Goal: Task Accomplishment & Management: Use online tool/utility

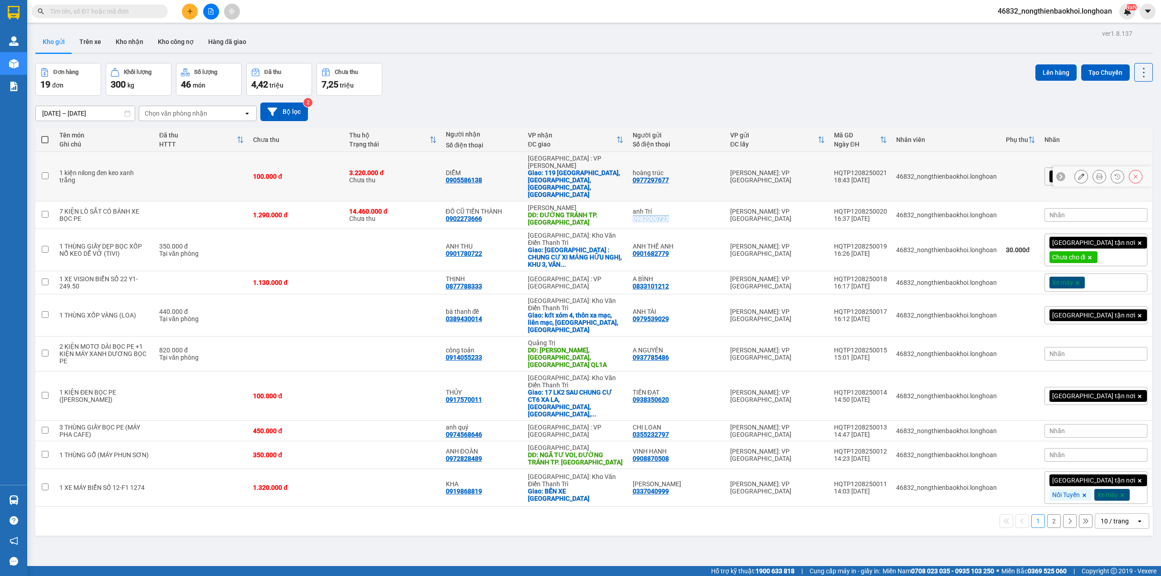
scroll to position [42, 0]
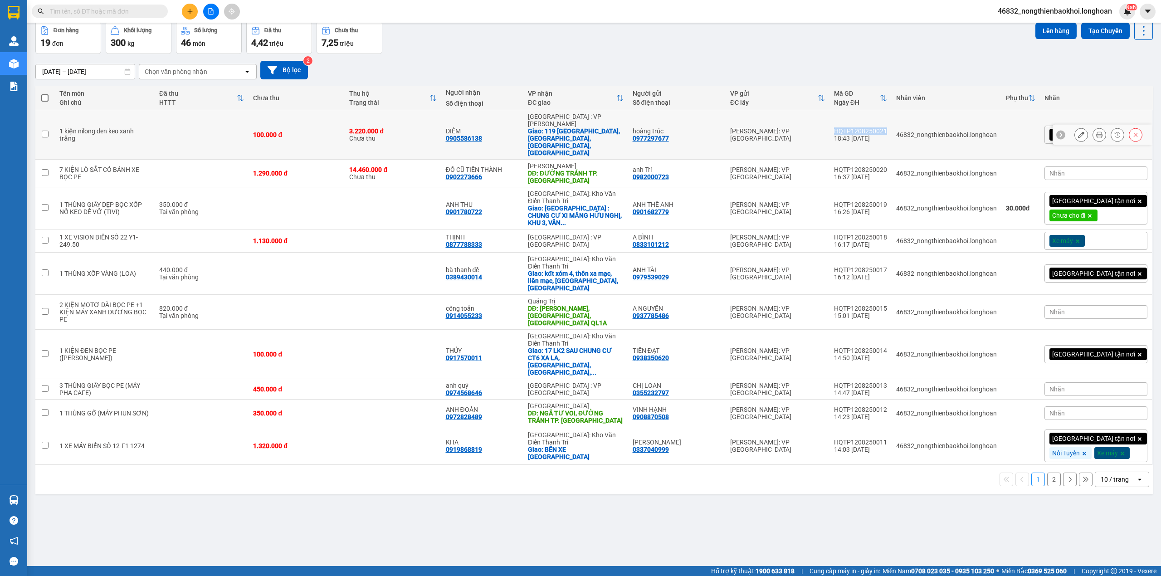
drag, startPoint x: 876, startPoint y: 120, endPoint x: 926, endPoint y: 120, distance: 49.9
click at [892, 120] on td "HQTP1208250021 18:43 [DATE]" at bounding box center [861, 134] width 62 height 49
checkbox input "true"
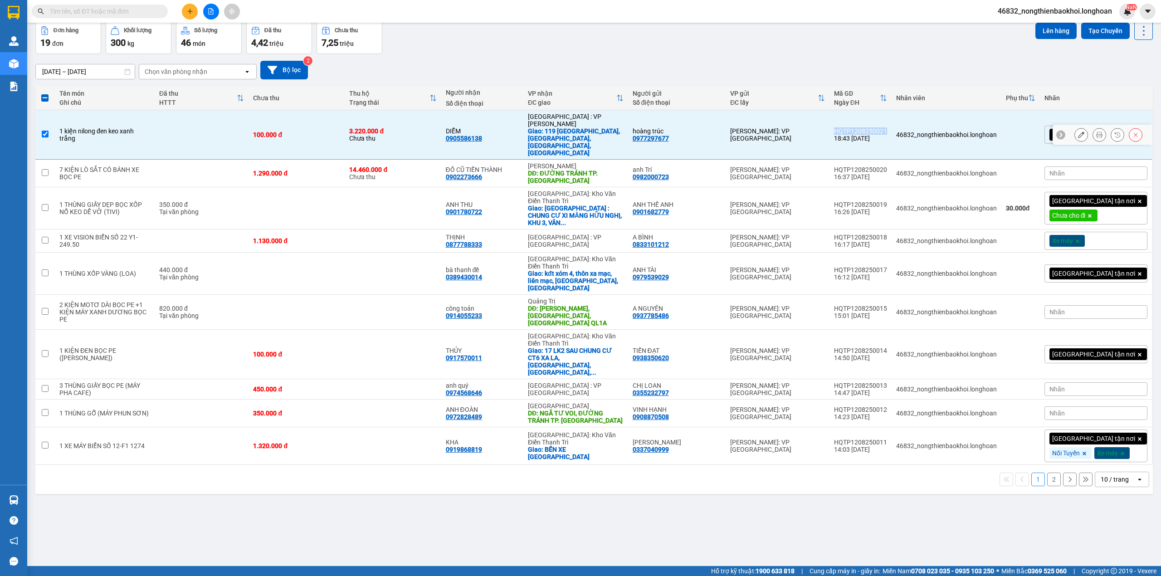
copy div "HQTP1208250021"
click at [804, 60] on div "[DATE] – [DATE] Press the down arrow key to interact with the calendar and sele…" at bounding box center [594, 70] width 1118 height 32
click at [697, 64] on div "[DATE] – [DATE] Press the down arrow key to interact with the calendar and sele…" at bounding box center [594, 70] width 1118 height 19
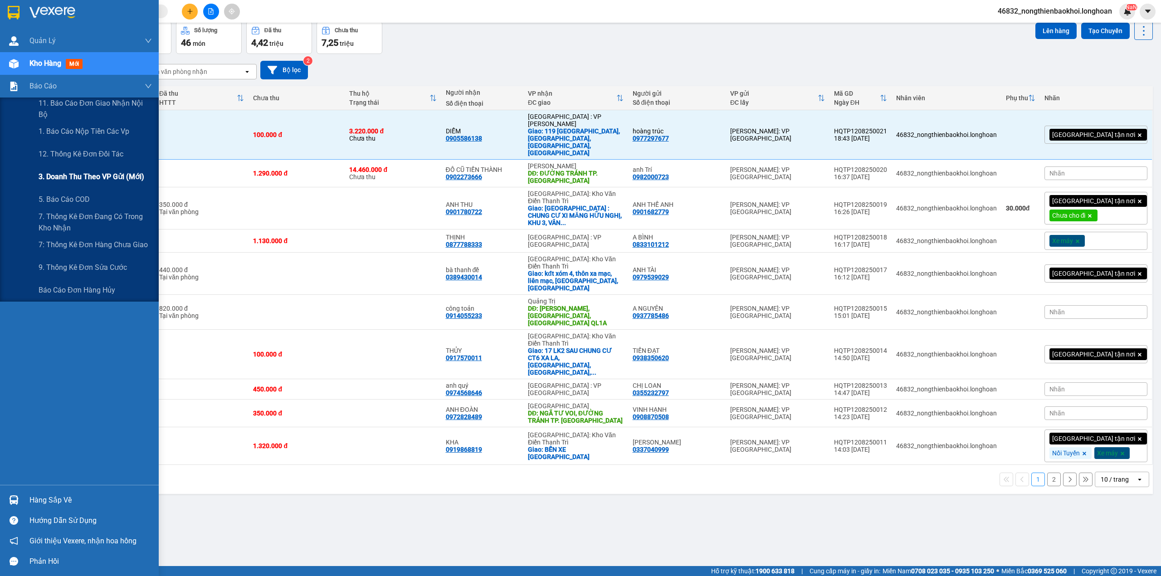
click at [101, 181] on span "3. Doanh Thu theo VP Gửi (mới)" at bounding box center [92, 176] width 106 height 11
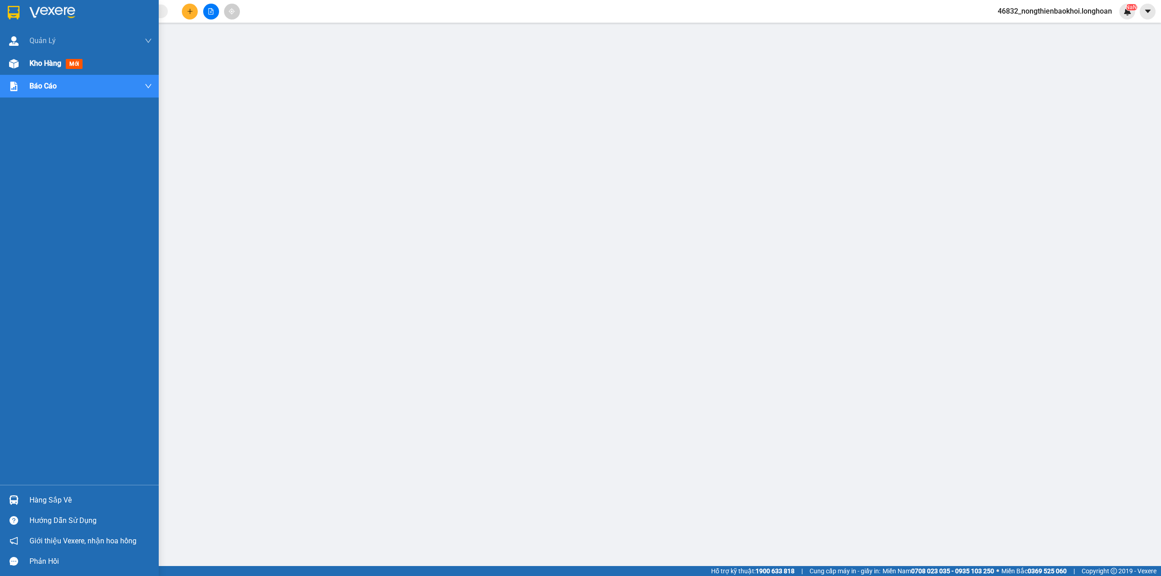
click at [16, 70] on div at bounding box center [14, 64] width 16 height 16
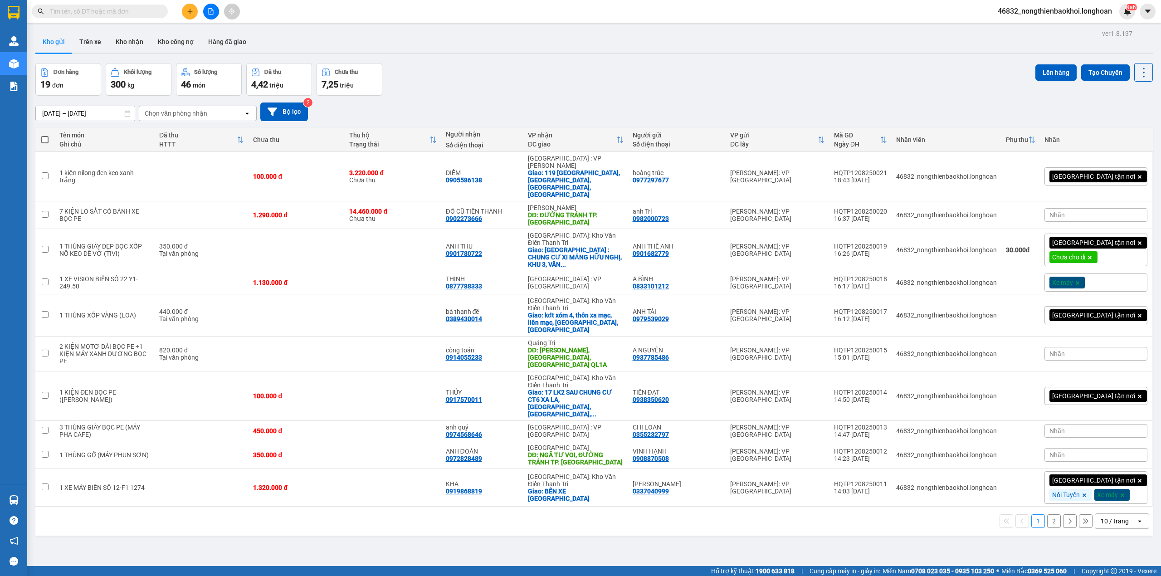
click at [476, 69] on div "Đơn hàng 19 đơn Khối lượng 300 kg Số lượng 46 món Đã thu 4,42 triệu Chưa thu 7,…" at bounding box center [594, 79] width 1118 height 33
click at [464, 78] on div "Đơn hàng 19 đơn Khối lượng 300 kg Số lượng 46 món Đã thu 4,42 triệu Chưa thu 7,…" at bounding box center [594, 79] width 1118 height 33
click at [501, 97] on div "[DATE] – [DATE] Press the down arrow key to interact with the calendar and sele…" at bounding box center [594, 112] width 1118 height 32
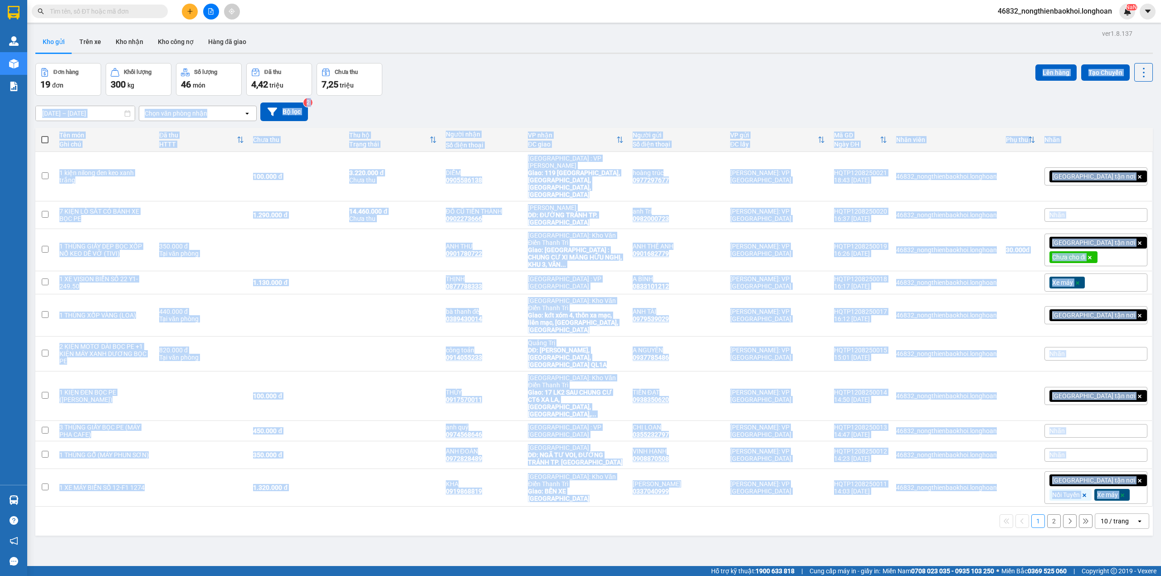
drag, startPoint x: 501, startPoint y: 89, endPoint x: 498, endPoint y: 458, distance: 368.8
click at [498, 458] on div "ver 1.8.137 Kho gửi Trên xe Kho nhận Kho công nợ Hàng đã giao Đơn hàng 19 đơn K…" at bounding box center [594, 315] width 1125 height 576
click at [484, 507] on div "1 2 10 / trang open" at bounding box center [594, 521] width 1118 height 29
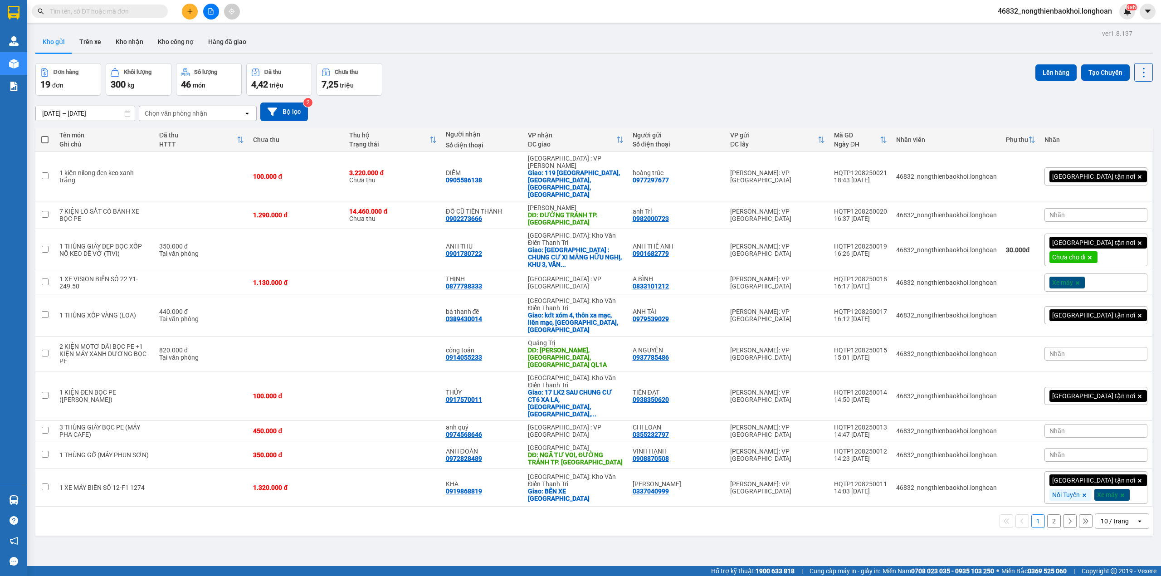
click at [443, 520] on div "ver 1.8.137 Kho gửi Trên xe Kho nhận Kho công nợ Hàng đã giao Đơn hàng 19 đơn K…" at bounding box center [594, 315] width 1125 height 576
click at [296, 529] on div "ver 1.8.137 Kho gửi Trên xe Kho nhận Kho công nợ Hàng đã giao Đơn hàng 19 đơn K…" at bounding box center [594, 315] width 1125 height 576
click at [1109, 76] on button "Tạo Chuyến" at bounding box center [1105, 72] width 49 height 16
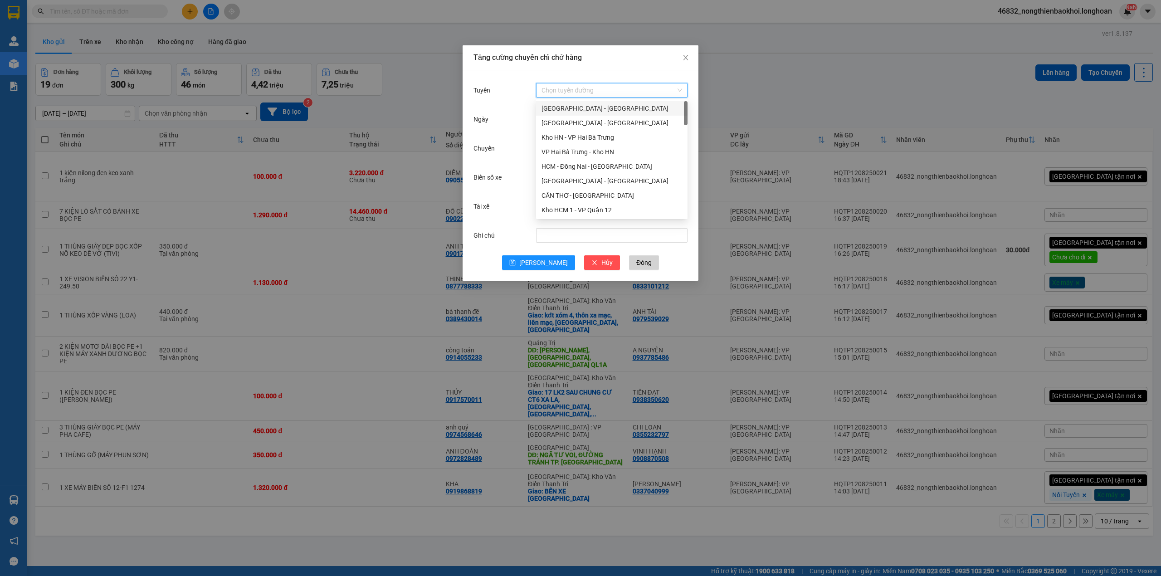
click at [583, 85] on input "Tuyến" at bounding box center [609, 90] width 134 height 14
click at [607, 164] on div "VP Tân Phú - Kho HCM 1" at bounding box center [612, 169] width 141 height 10
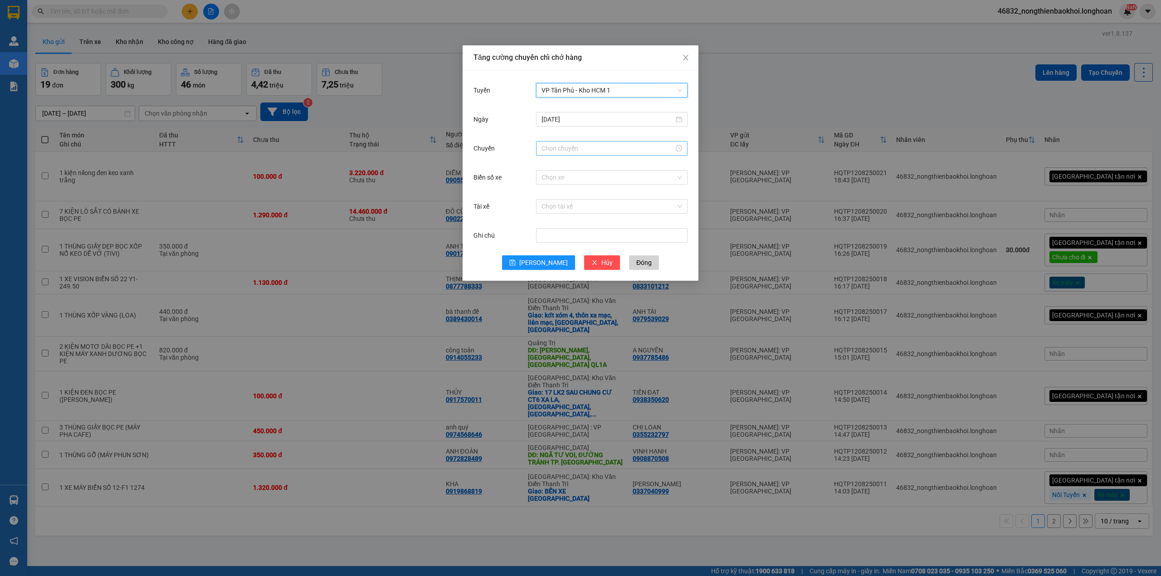
click at [601, 142] on div at bounding box center [611, 148] width 151 height 15
click at [548, 178] on div "20" at bounding box center [548, 178] width 25 height 13
click at [573, 184] on div "30" at bounding box center [574, 184] width 25 height 13
type input "20:30"
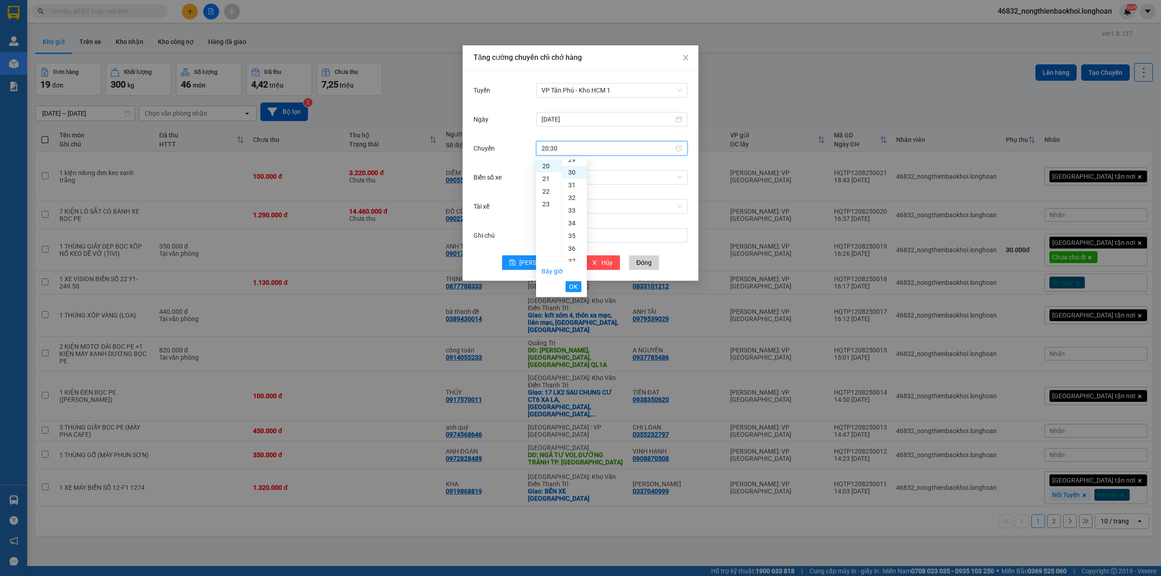
scroll to position [381, 0]
click at [577, 285] on span "OK" at bounding box center [573, 287] width 9 height 10
click at [576, 174] on input "Biển số xe" at bounding box center [609, 178] width 134 height 14
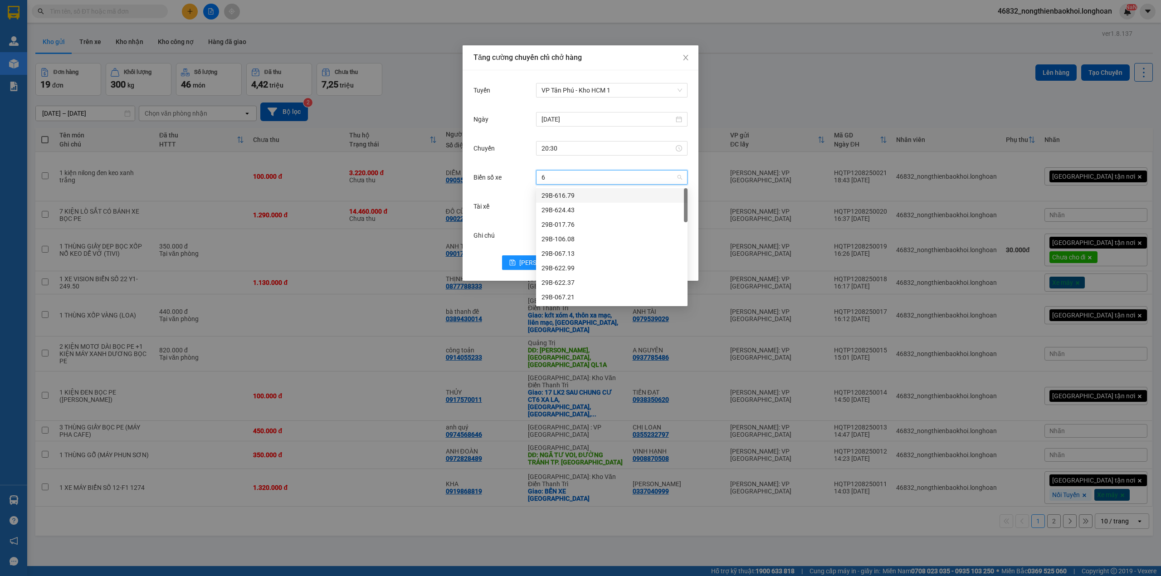
type input "67"
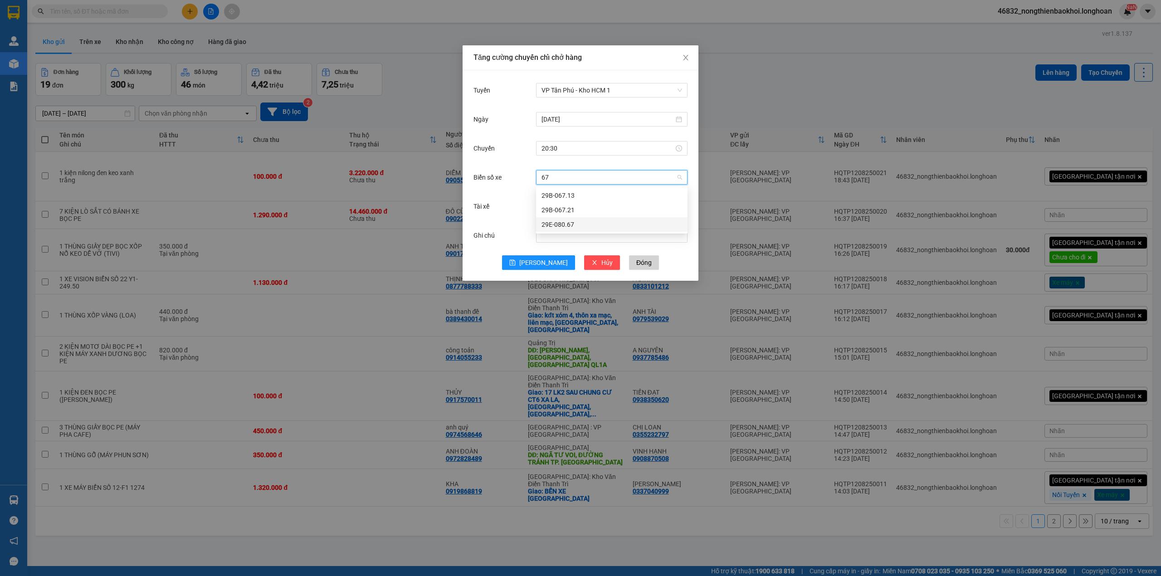
click at [563, 222] on div "29E-080.67" at bounding box center [612, 225] width 141 height 10
click at [580, 206] on input "Tài xế" at bounding box center [609, 207] width 134 height 14
type input "NGHI"
click at [587, 224] on div "[PERSON_NAME]" at bounding box center [612, 225] width 141 height 10
click at [542, 264] on span "[PERSON_NAME]" at bounding box center [543, 263] width 49 height 10
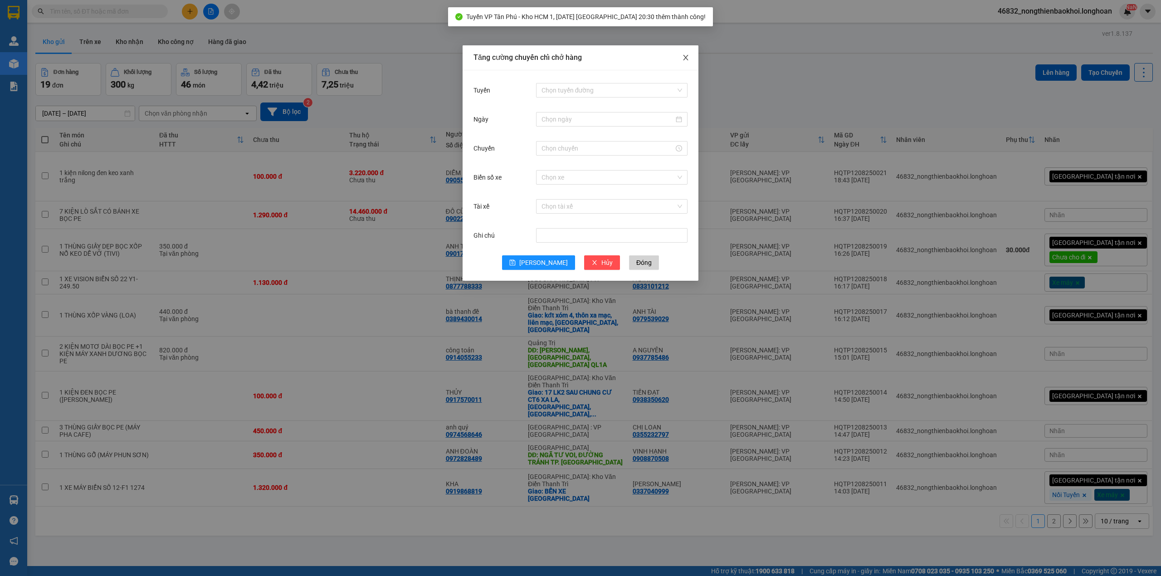
click at [690, 59] on span "Close" at bounding box center [685, 57] width 25 height 25
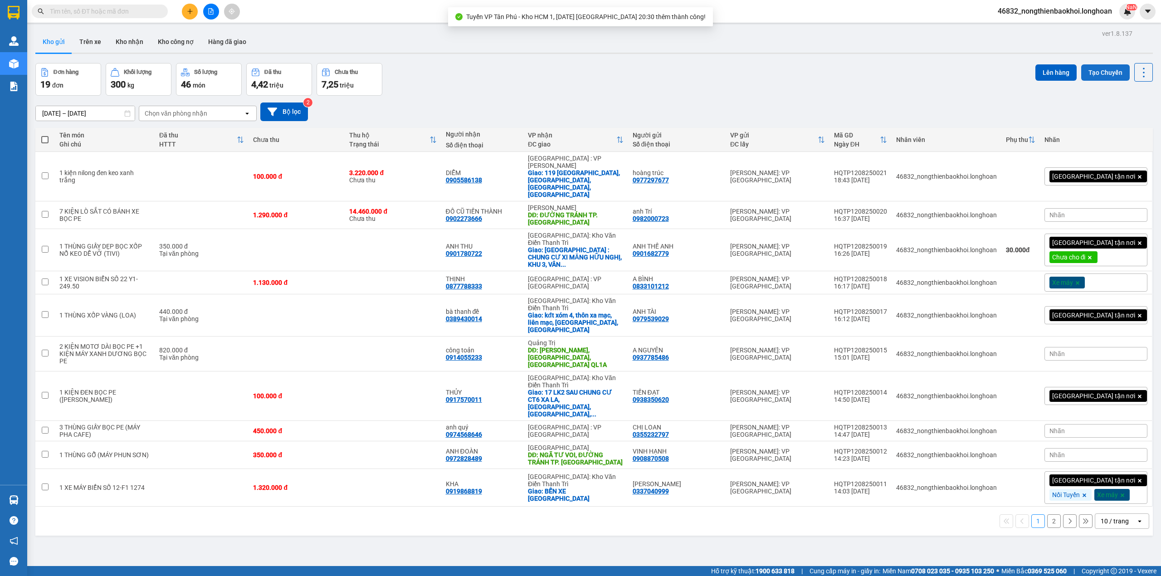
click at [1090, 74] on button "Tạo Chuyến" at bounding box center [1105, 72] width 49 height 16
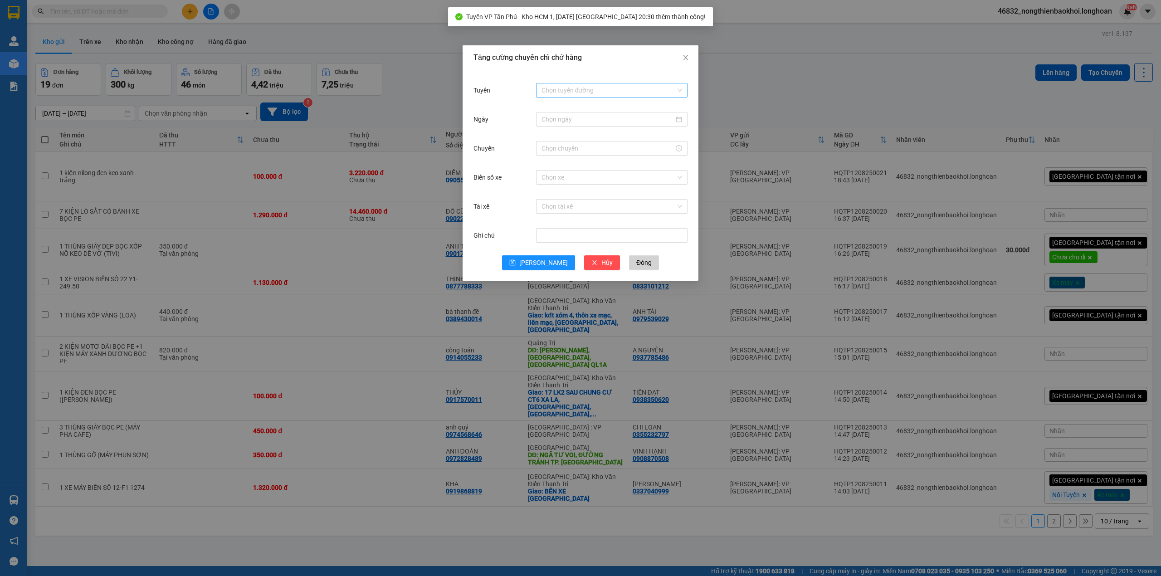
click at [605, 89] on input "Tuyến" at bounding box center [609, 90] width 134 height 14
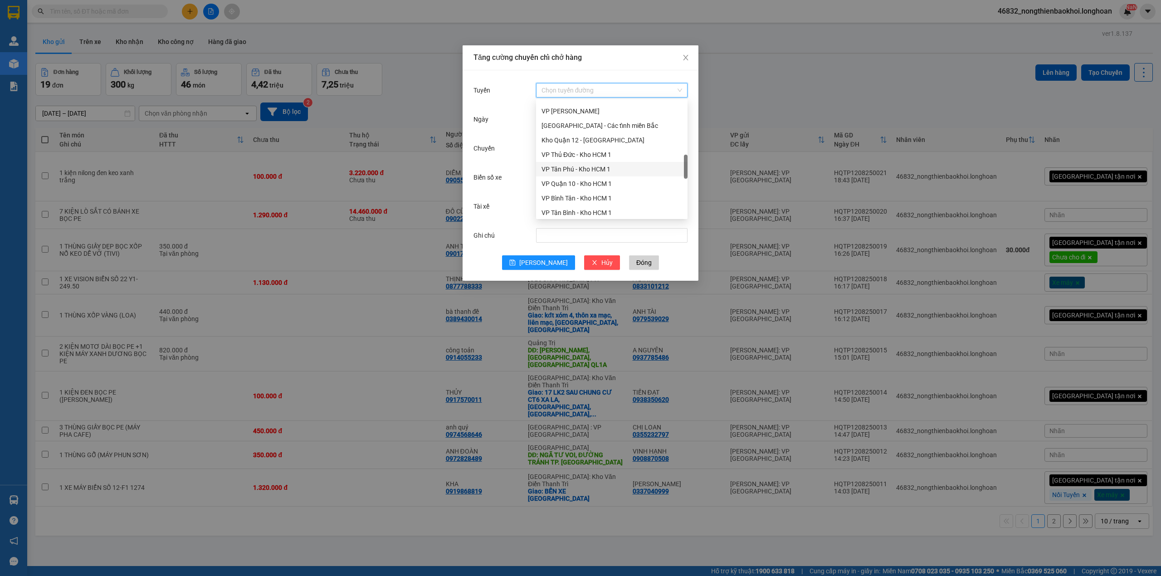
click at [594, 169] on div "VP Tân Phú - Kho HCM 1" at bounding box center [612, 169] width 141 height 10
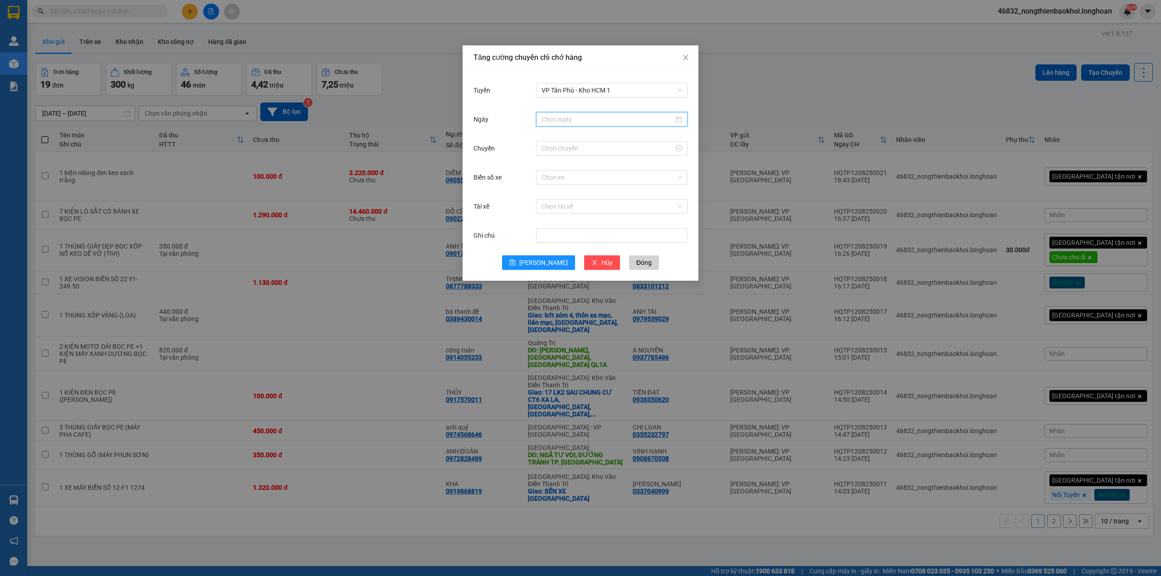
click at [601, 121] on input "Ngày" at bounding box center [608, 119] width 132 height 10
type input "[DATE]"
click at [581, 198] on div "12" at bounding box center [582, 199] width 11 height 11
click at [581, 198] on div "Chọn tài xế" at bounding box center [611, 206] width 151 height 18
click at [588, 147] on input "Chuyến" at bounding box center [608, 148] width 132 height 10
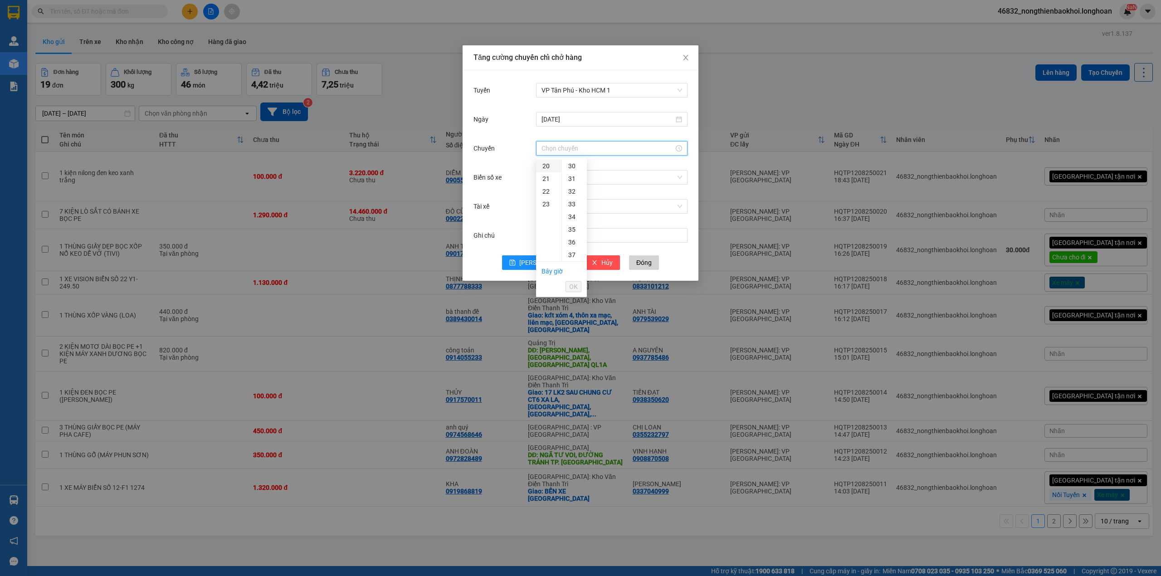
click at [550, 169] on div "20" at bounding box center [548, 166] width 25 height 13
click at [575, 198] on div "45" at bounding box center [574, 193] width 25 height 13
type input "20:45"
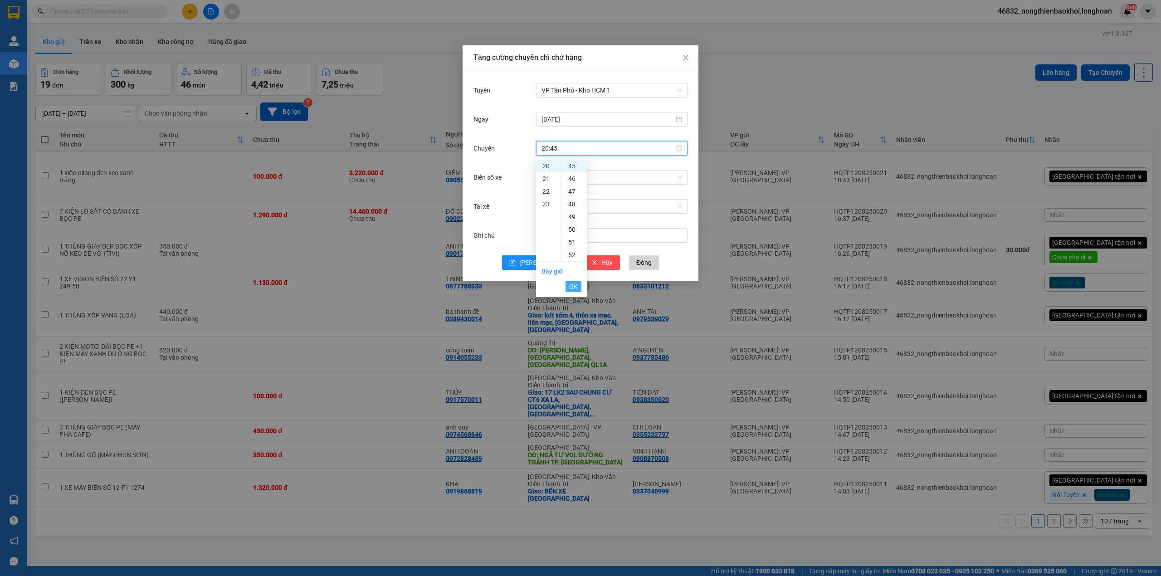
click at [576, 285] on span "OK" at bounding box center [573, 287] width 9 height 10
click at [616, 174] on input "Biển số xe" at bounding box center [609, 178] width 134 height 14
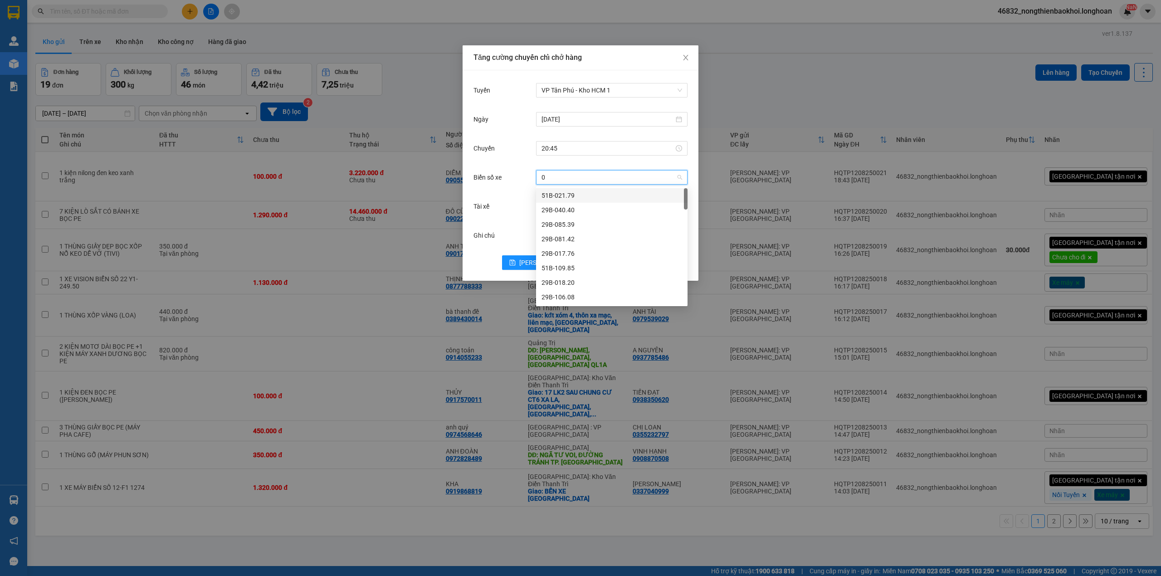
type input "06"
click at [574, 278] on div "29E-355.06" at bounding box center [612, 283] width 141 height 10
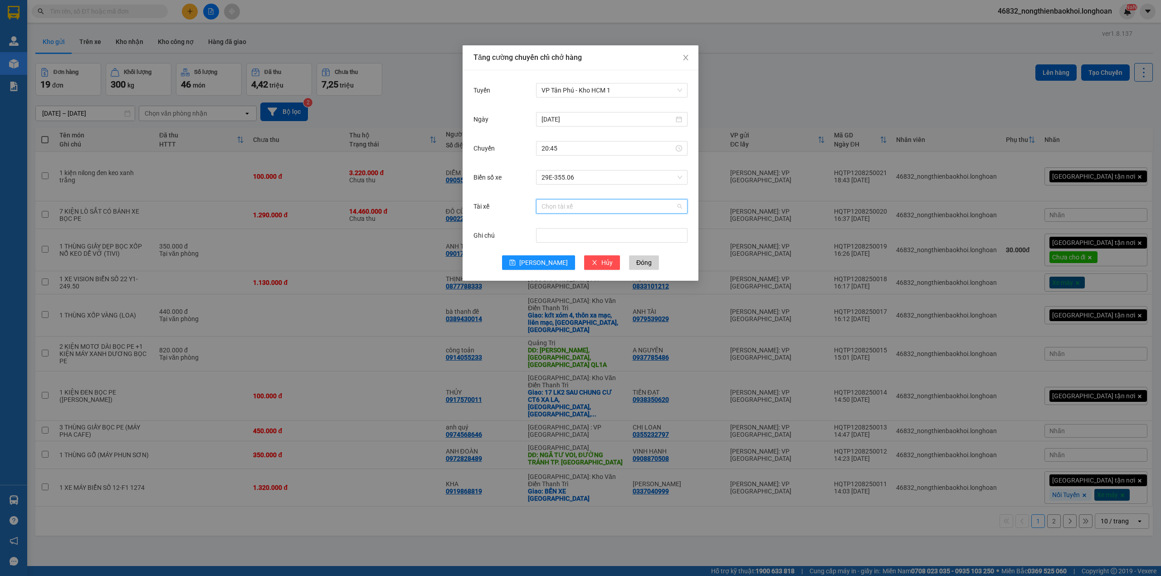
click at [569, 207] on input "Tài xế" at bounding box center [609, 207] width 134 height 14
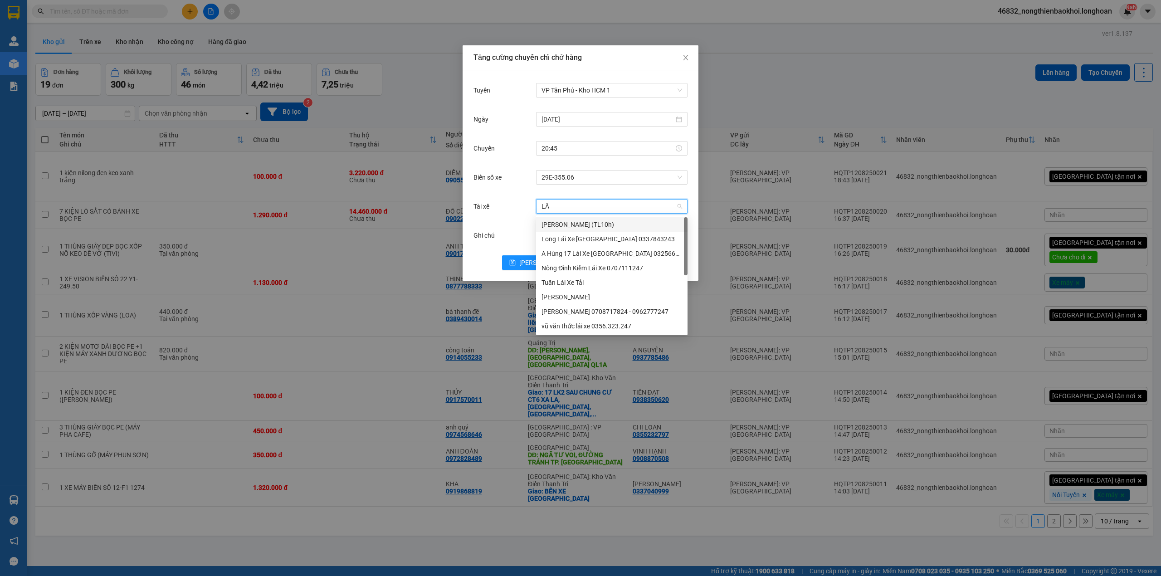
type input "LÂN"
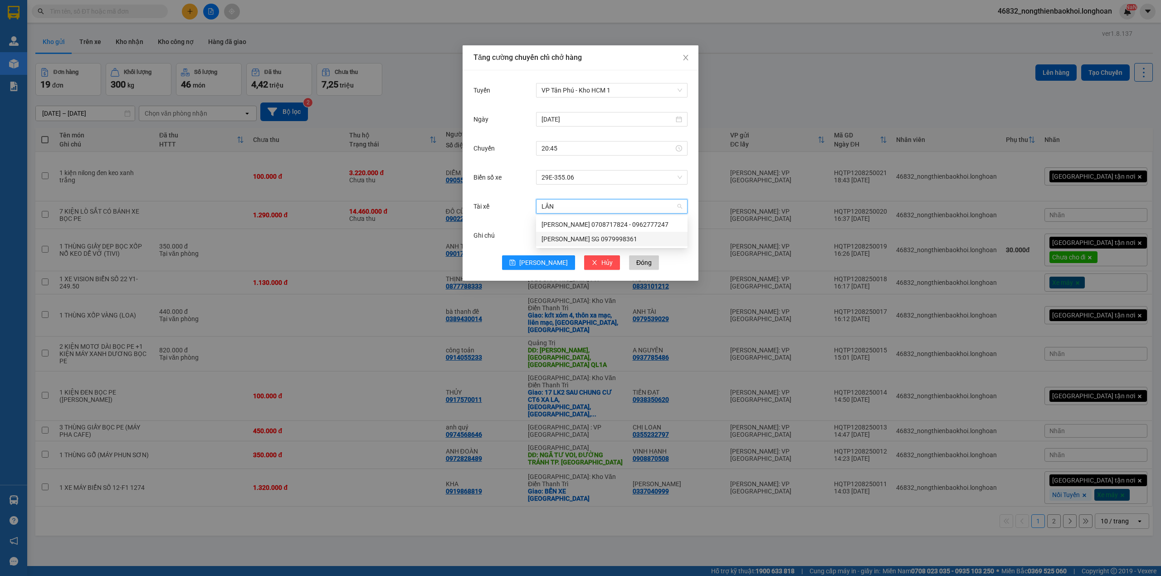
click at [586, 240] on div "[PERSON_NAME] SG 0979998361" at bounding box center [612, 239] width 141 height 10
click at [516, 260] on icon "save" at bounding box center [512, 262] width 6 height 6
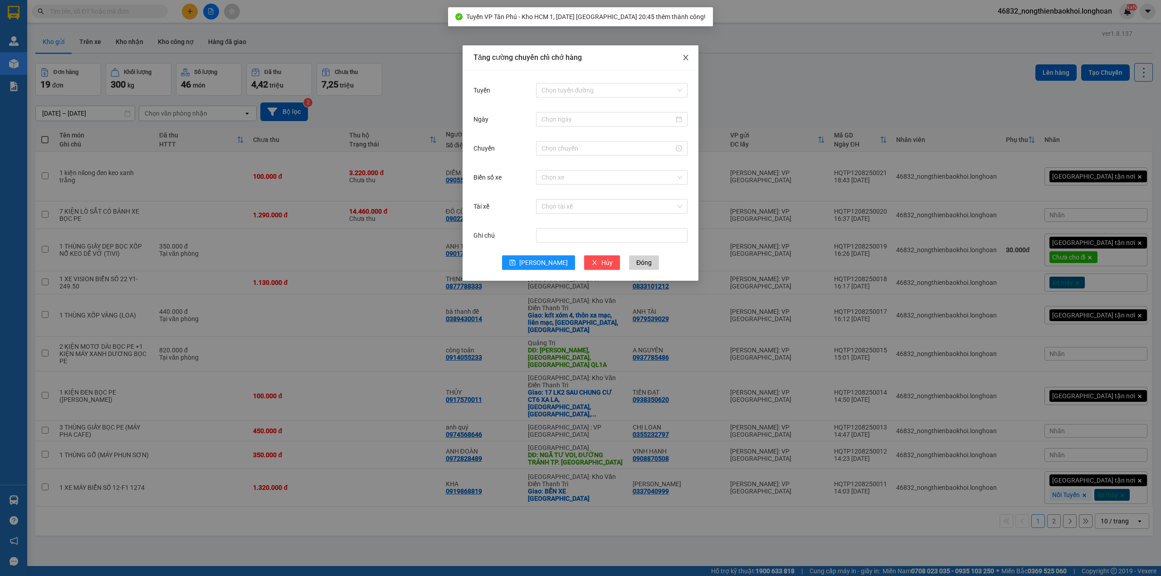
click at [686, 59] on icon "close" at bounding box center [685, 57] width 5 height 5
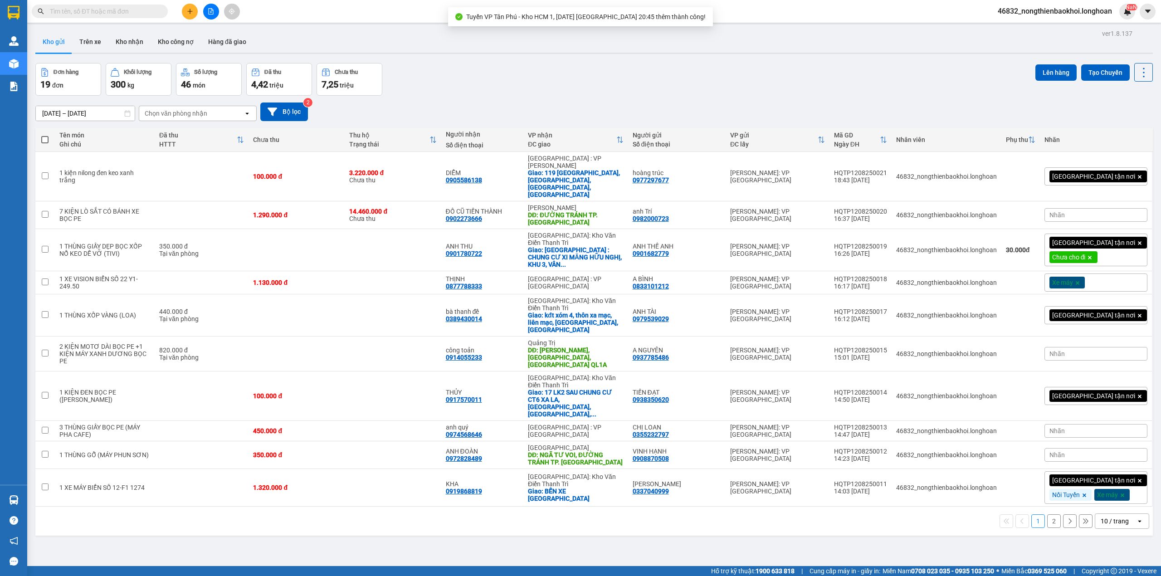
click at [574, 92] on div "Đơn hàng 19 đơn Khối lượng 300 kg Số lượng 46 món Đã thu 4,42 triệu Chưa thu 7,…" at bounding box center [594, 79] width 1118 height 33
click at [42, 139] on span at bounding box center [44, 139] width 7 height 7
click at [45, 135] on input "checkbox" at bounding box center [45, 135] width 0 height 0
checkbox input "true"
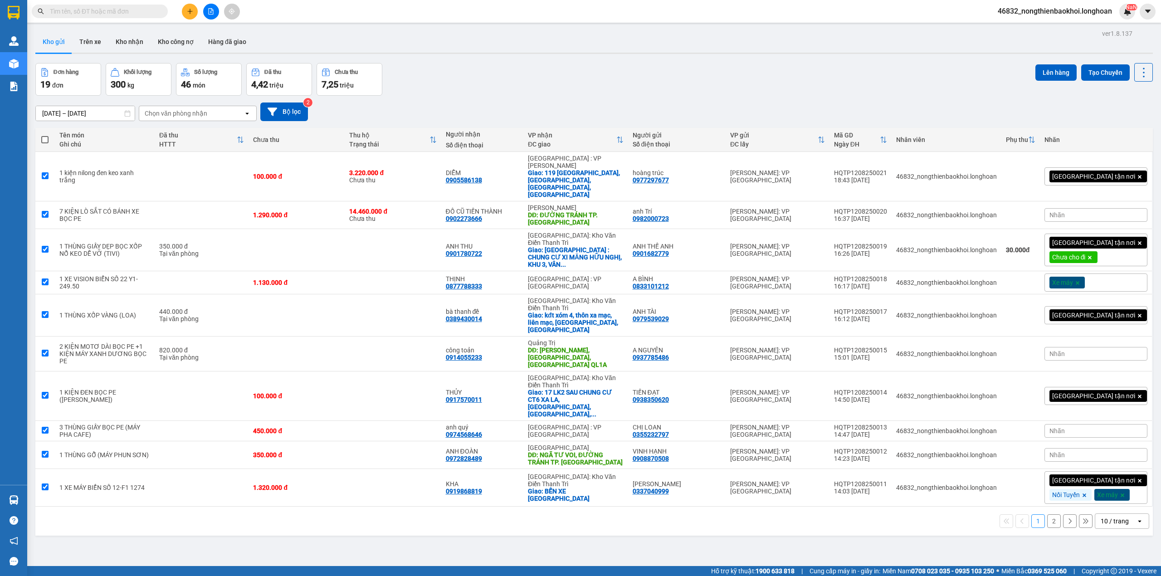
checkbox input "true"
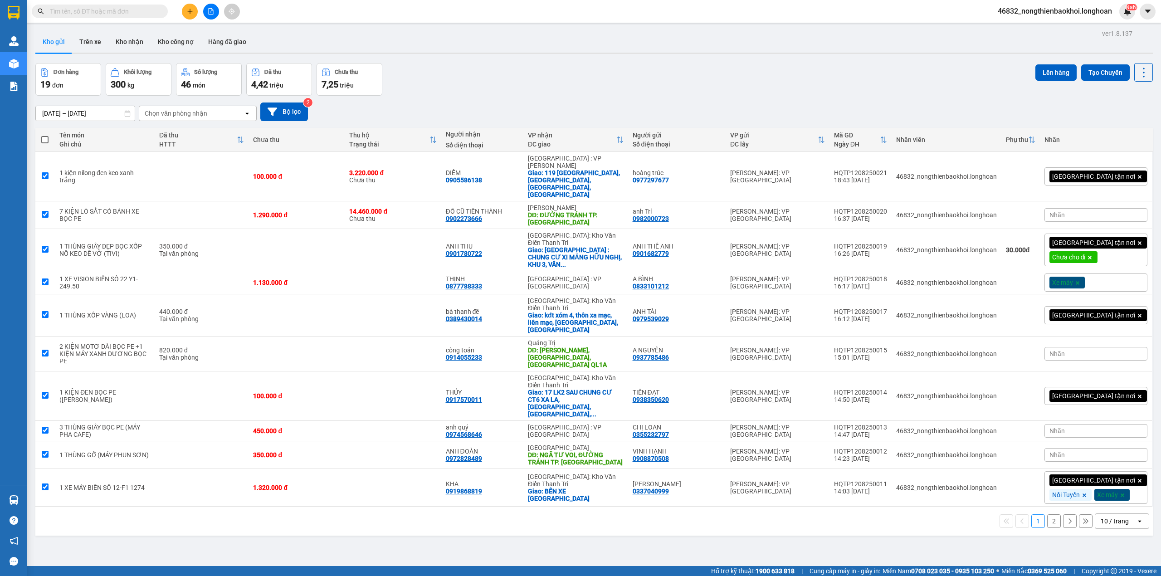
checkbox input "true"
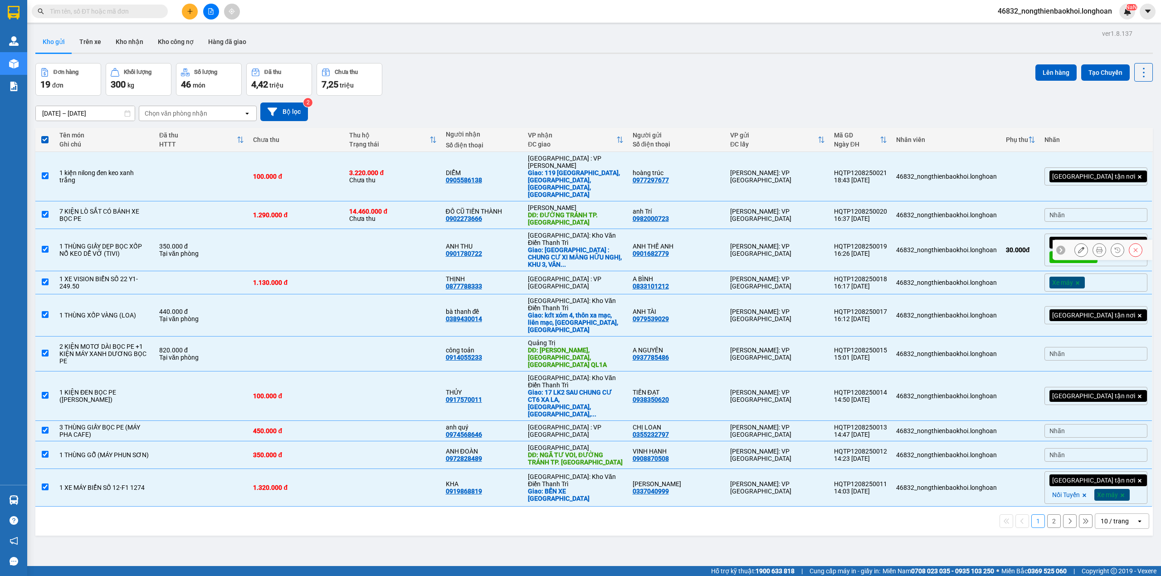
click at [1002, 233] on td "46832_nongthienbaokhoi.longhoan" at bounding box center [947, 250] width 110 height 42
checkbox input "false"
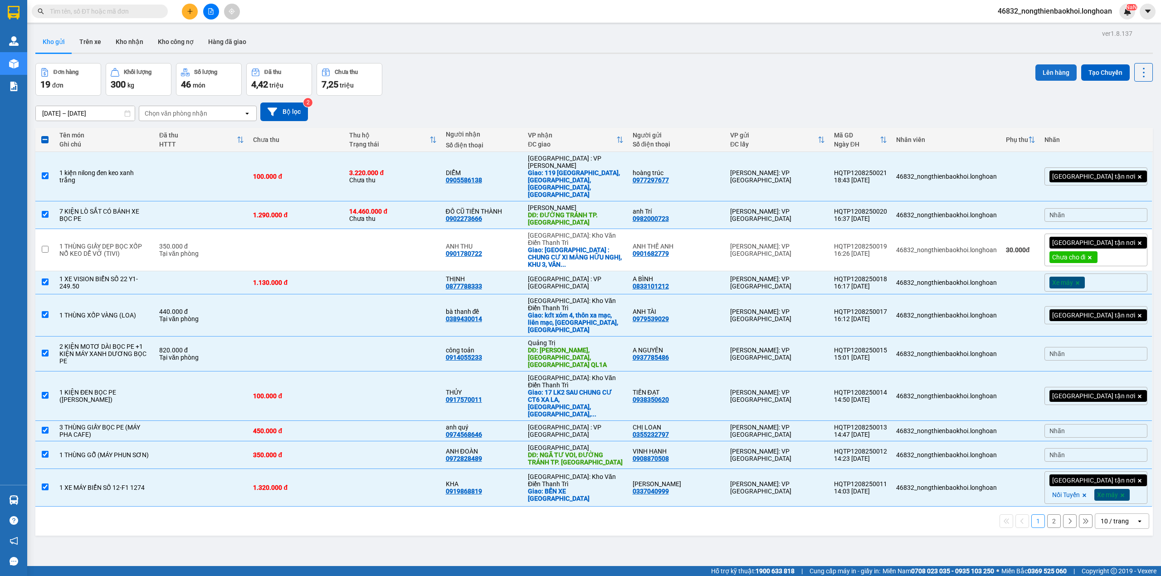
click at [1049, 73] on button "Lên hàng" at bounding box center [1056, 72] width 41 height 16
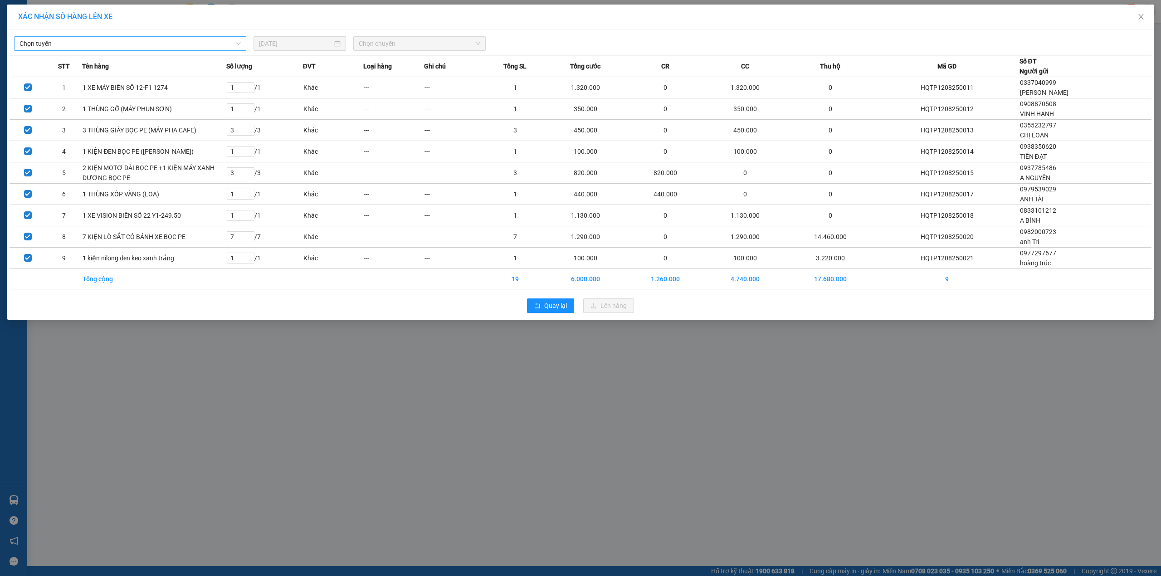
click at [236, 40] on span "Chọn tuyến" at bounding box center [130, 44] width 221 height 14
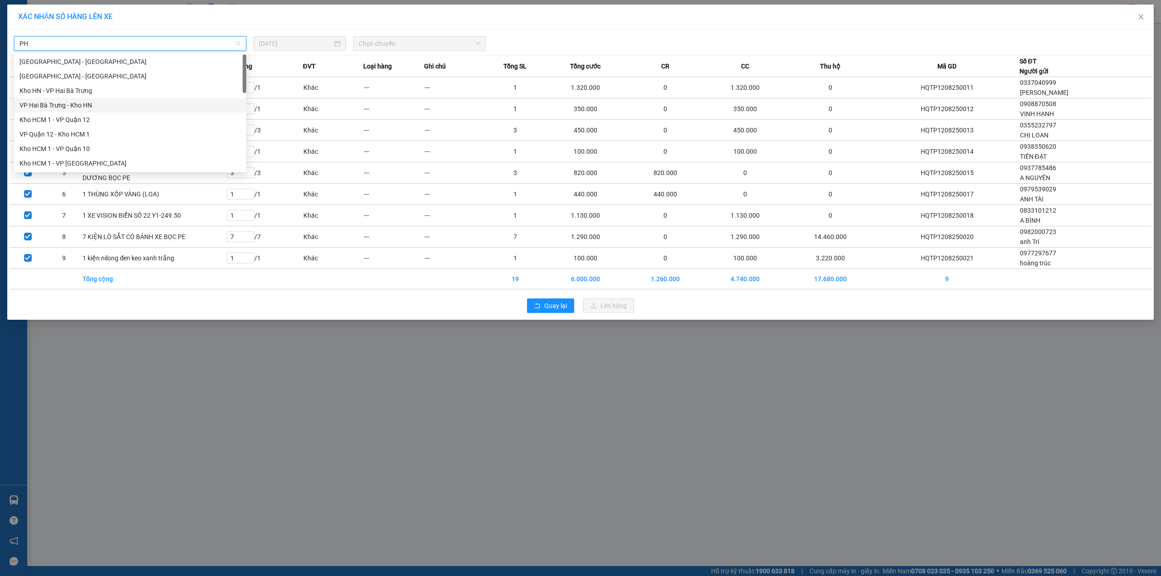
type input "PHU"
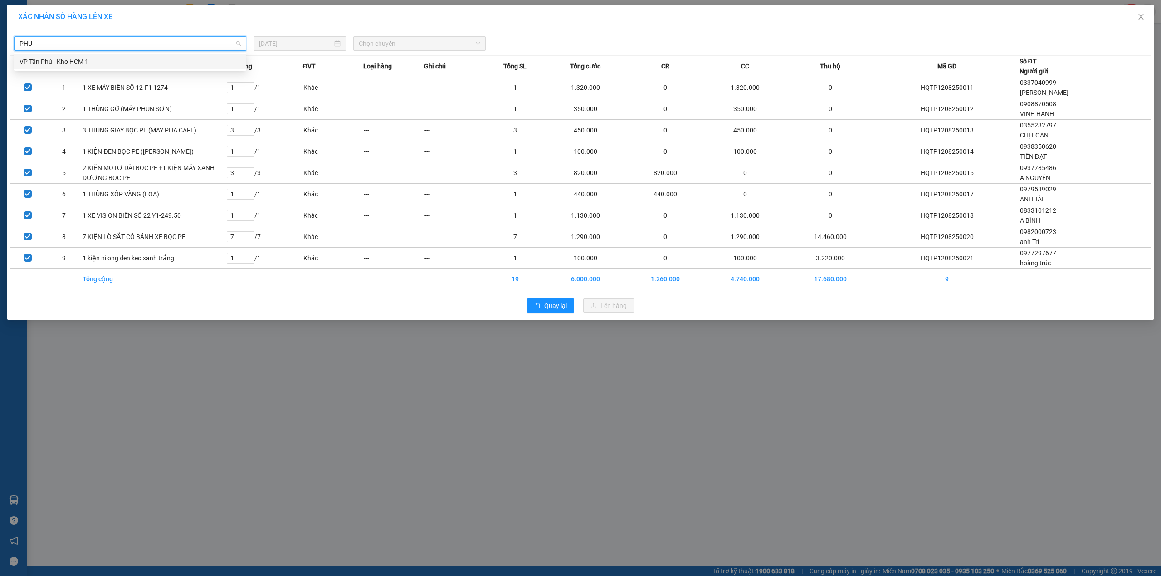
click at [142, 66] on div "VP Tân Phú - Kho HCM 1" at bounding box center [130, 62] width 221 height 10
click at [383, 39] on span "Chọn chuyến" at bounding box center [420, 44] width 122 height 14
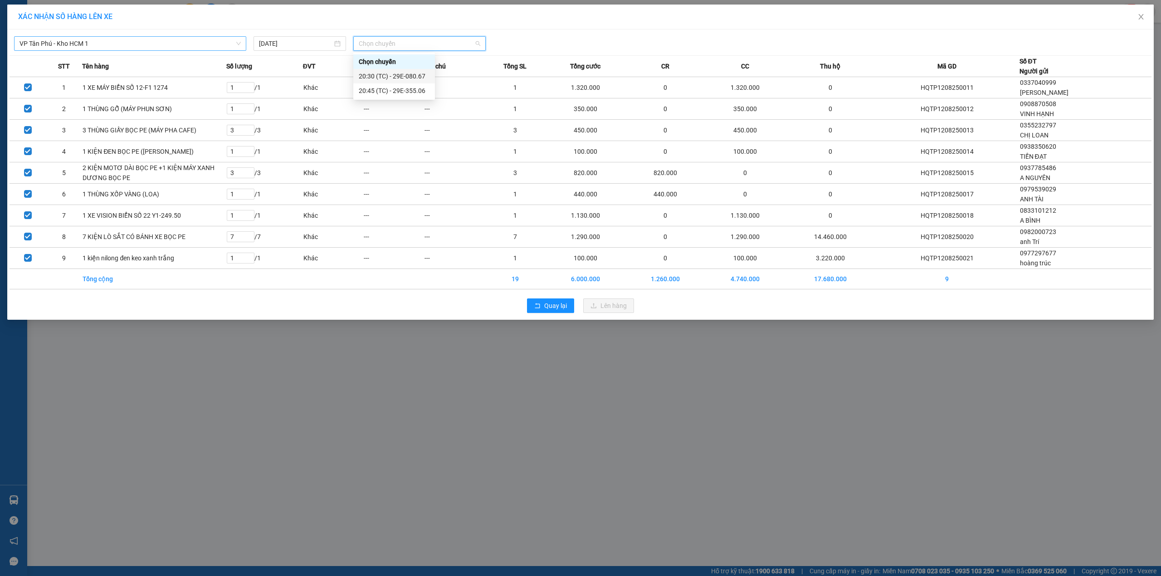
click at [405, 79] on div "20:30 (TC) - 29E-080.67" at bounding box center [394, 76] width 71 height 10
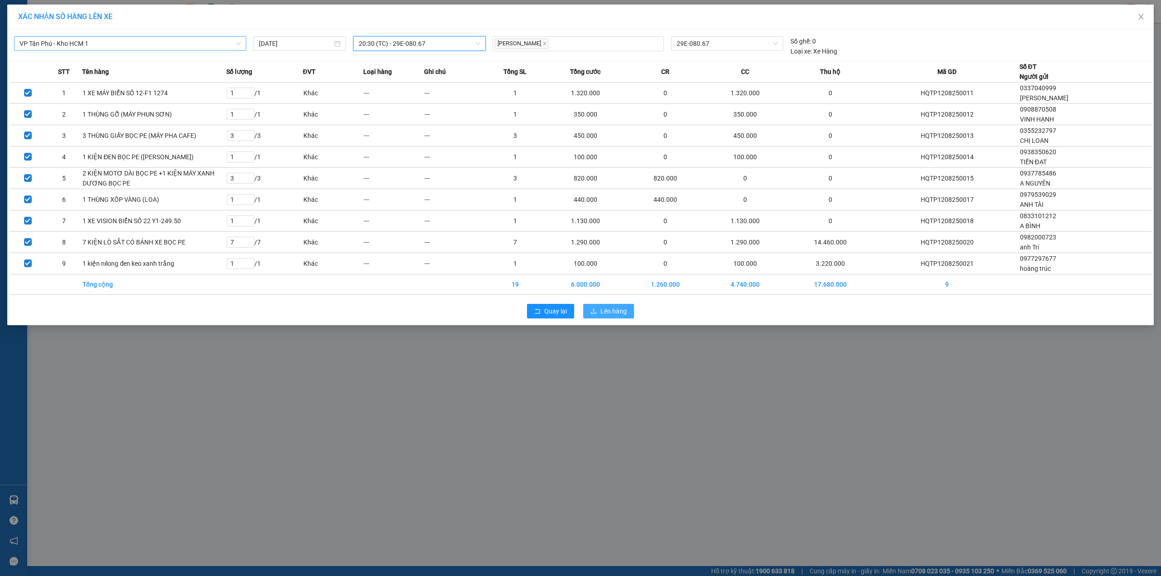
click at [619, 316] on span "Lên hàng" at bounding box center [614, 311] width 26 height 10
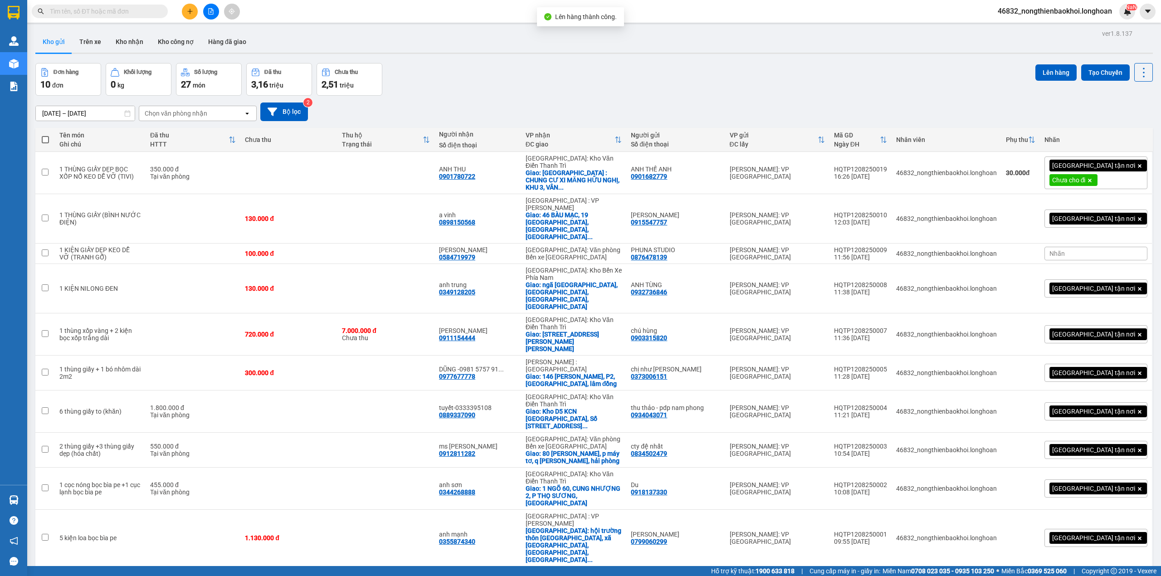
click at [610, 86] on div "Đơn hàng 10 đơn Khối lượng 0 kg Số lượng 27 món Đã thu 3,16 triệu Chưa thu 2,51…" at bounding box center [594, 79] width 1118 height 33
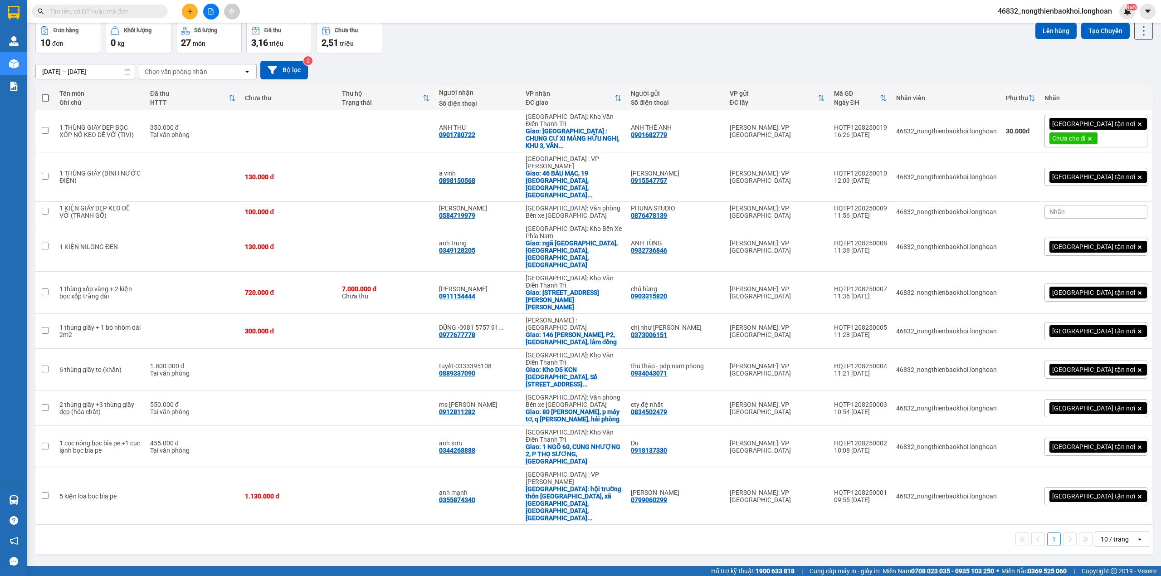
click at [43, 100] on span at bounding box center [45, 97] width 7 height 7
click at [45, 93] on input "checkbox" at bounding box center [45, 93] width 0 height 0
checkbox input "true"
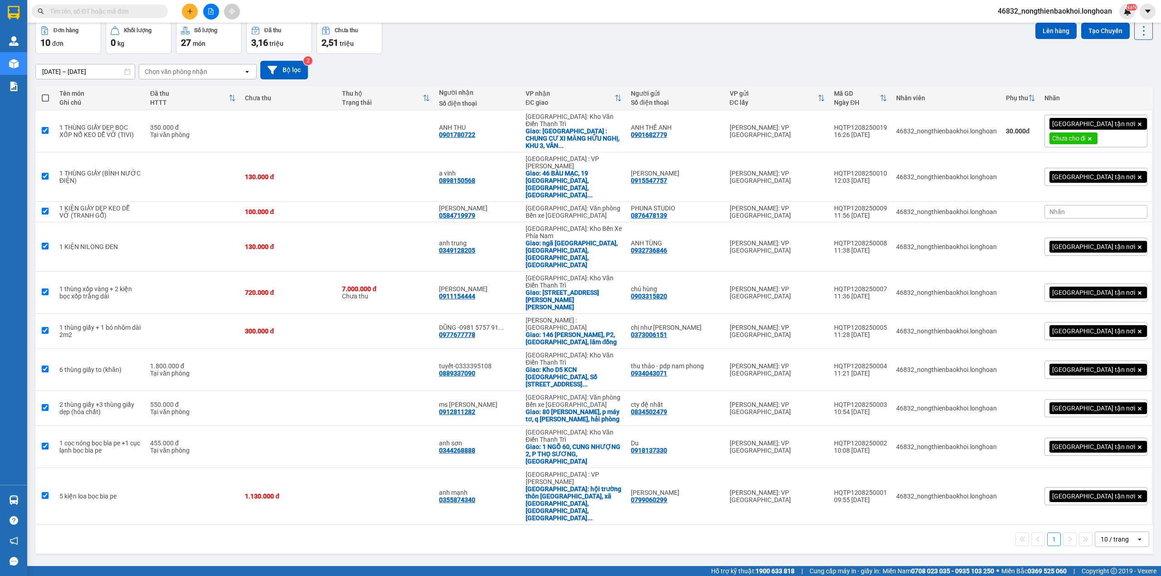
checkbox input "true"
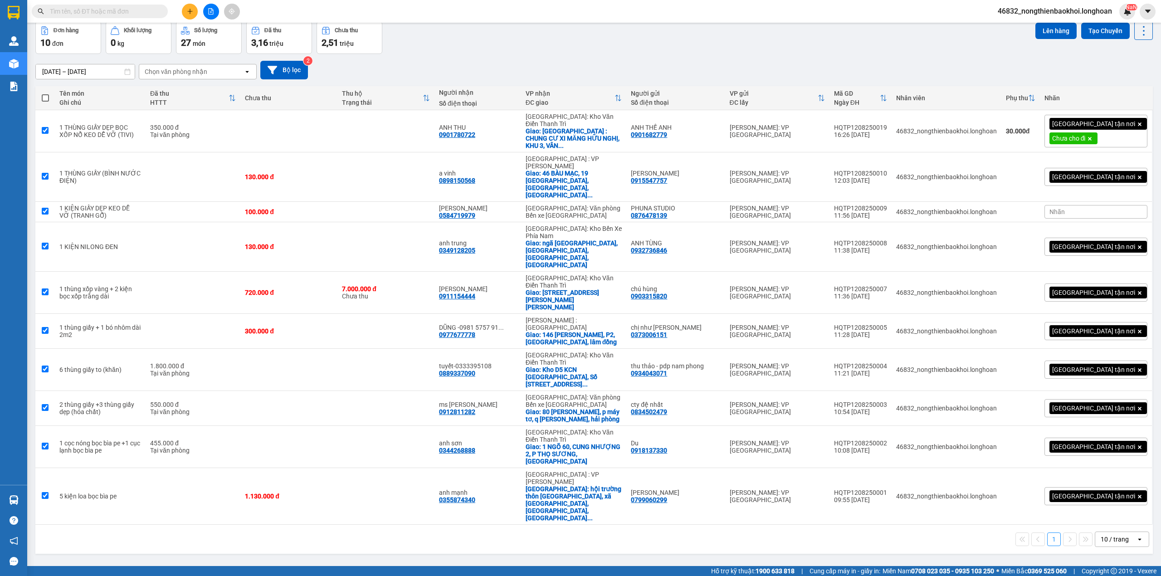
checkbox input "true"
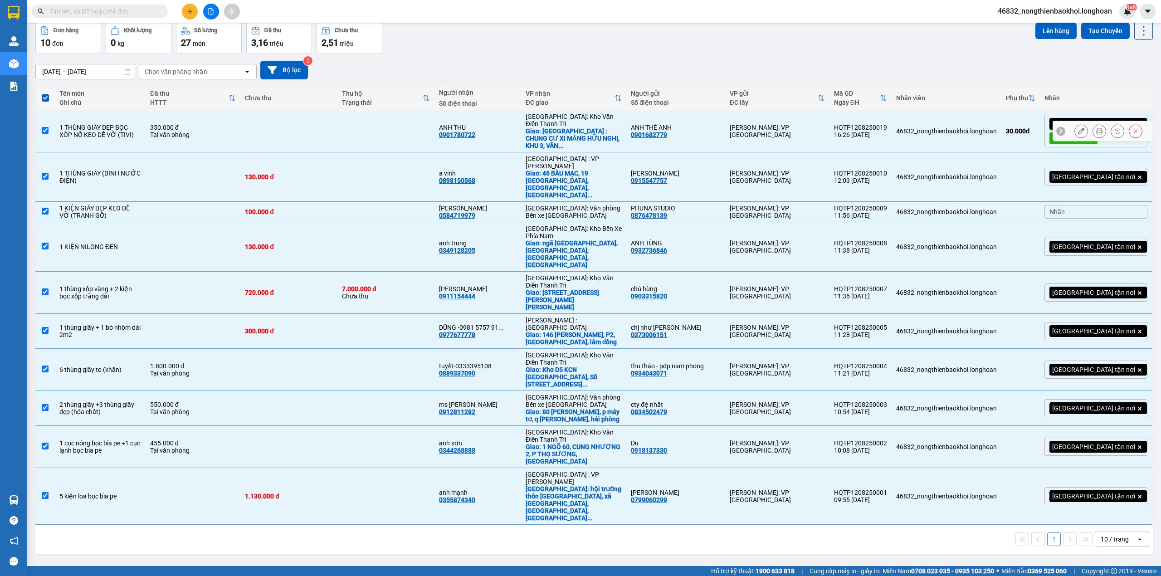
click at [513, 137] on td "ANH THU 0901780722" at bounding box center [478, 131] width 87 height 42
checkbox input "false"
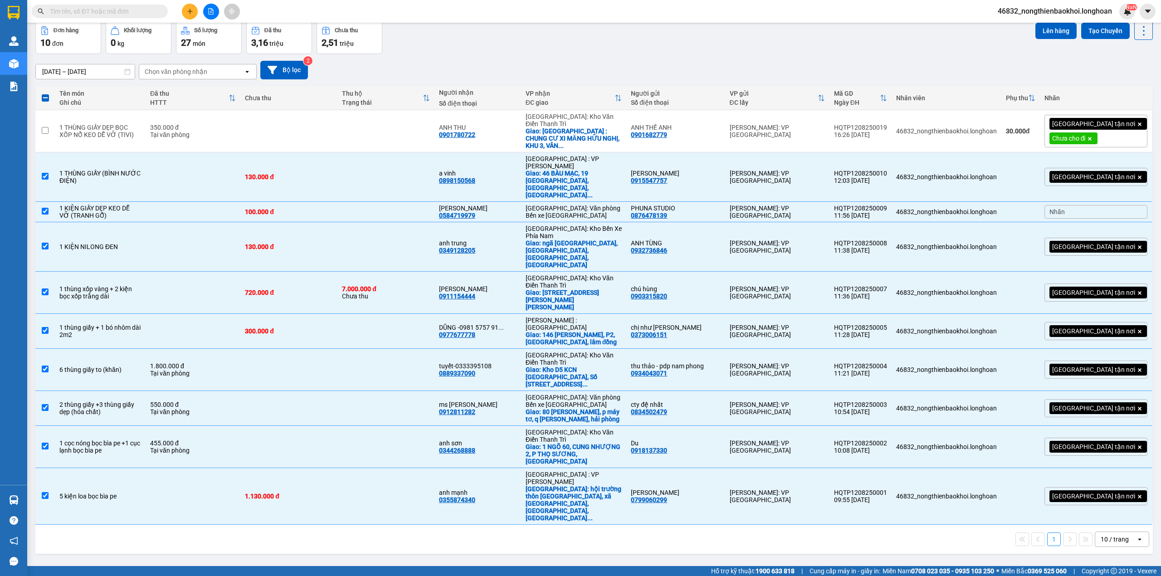
scroll to position [0, 0]
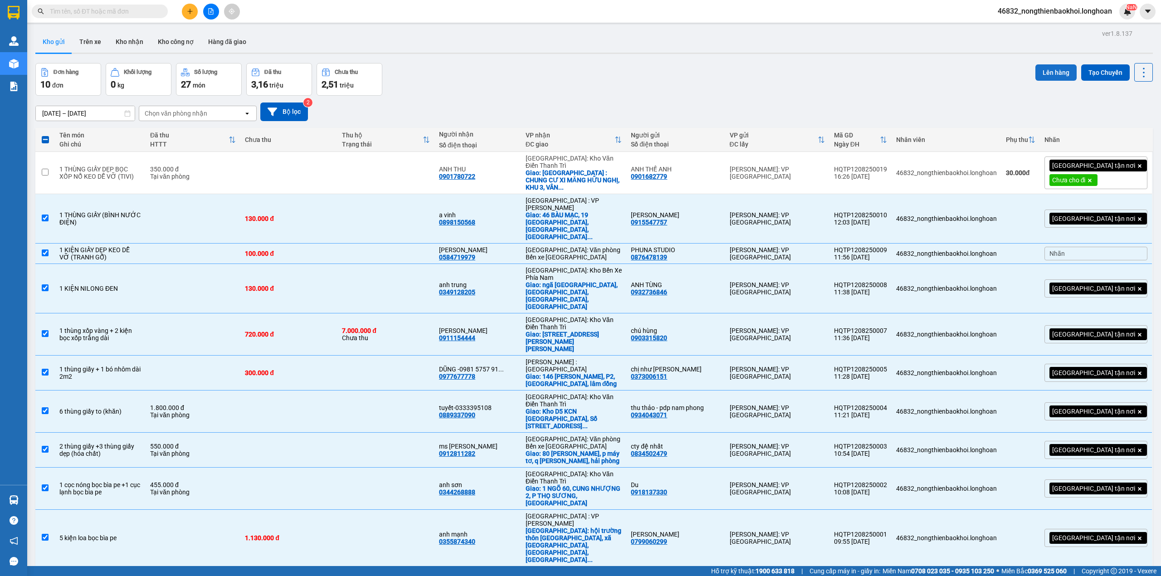
click at [1053, 70] on button "Lên hàng" at bounding box center [1056, 72] width 41 height 16
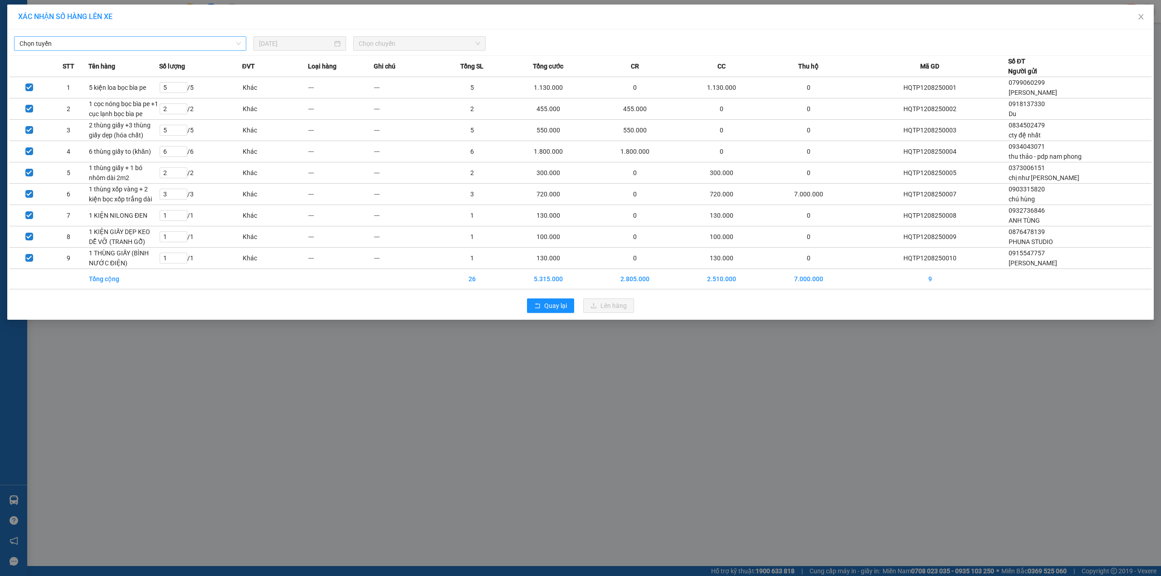
click at [221, 45] on span "Chọn tuyến" at bounding box center [130, 44] width 221 height 14
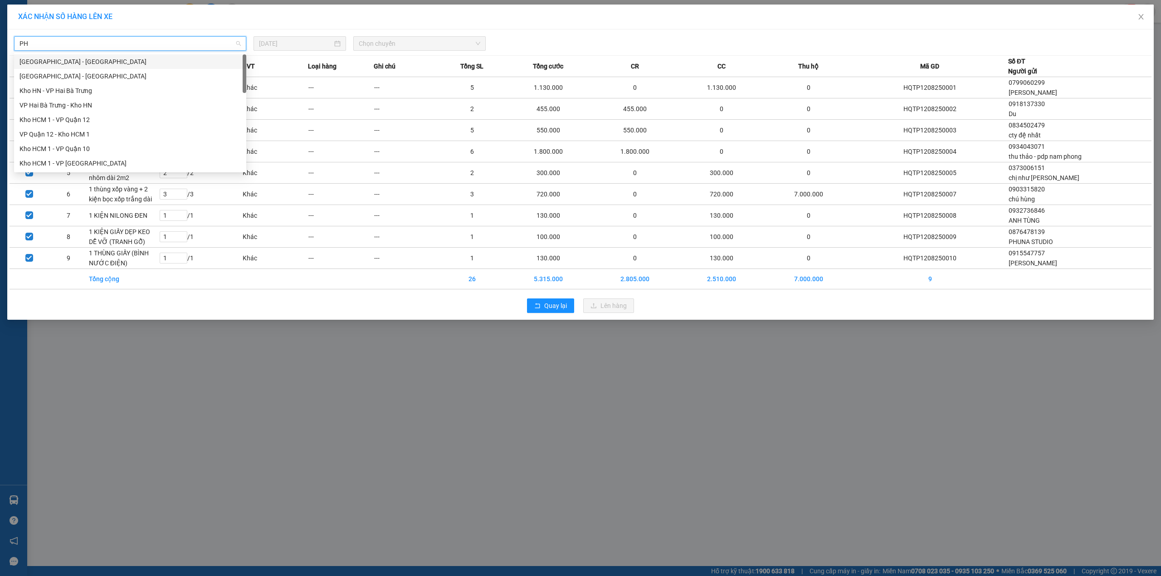
type input "PHU"
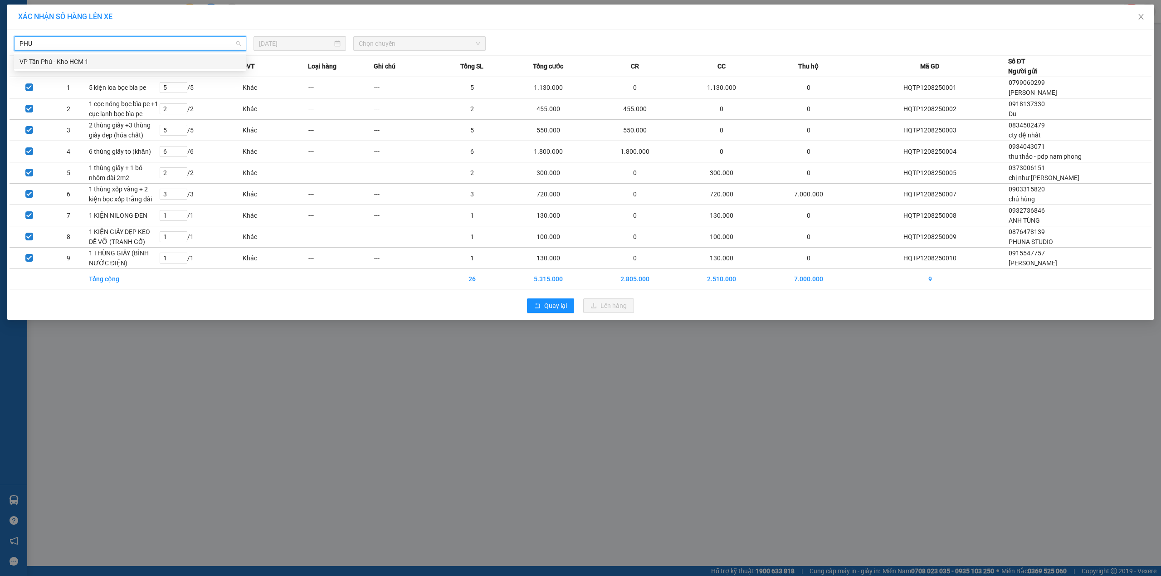
click at [209, 60] on div "VP Tân Phú - Kho HCM 1" at bounding box center [130, 62] width 221 height 10
click at [392, 46] on span "Chọn chuyến" at bounding box center [420, 44] width 122 height 14
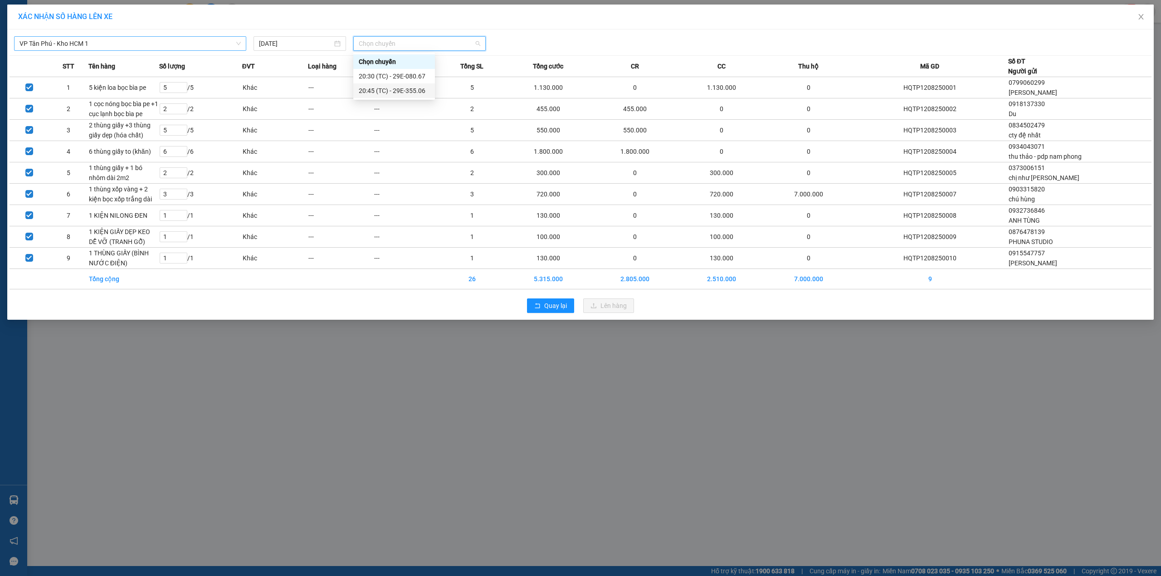
click at [389, 91] on div "20:45 (TC) - 29E-355.06" at bounding box center [394, 91] width 71 height 10
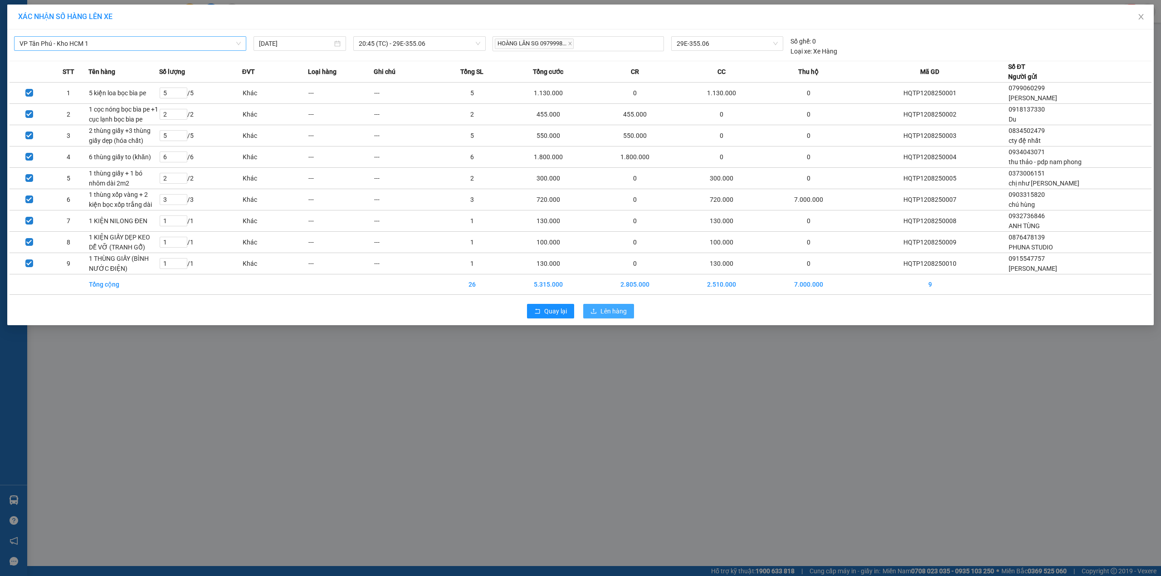
click at [599, 314] on button "Lên hàng" at bounding box center [608, 311] width 51 height 15
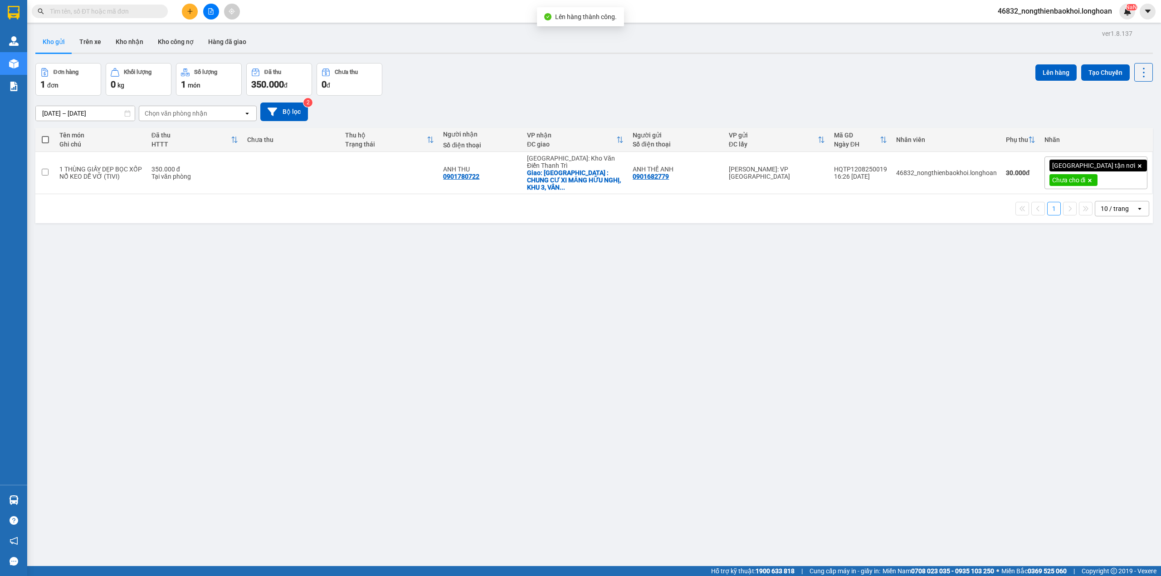
click at [488, 393] on div "ver 1.8.137 Kho gửi Trên xe Kho nhận Kho công nợ Hàng đã giao Đơn hàng 1 đơn Kh…" at bounding box center [594, 315] width 1125 height 576
click at [513, 44] on div "Kho gửi Trên xe Kho nhận Kho công nợ Hàng đã giao" at bounding box center [594, 43] width 1118 height 24
click at [443, 321] on div "ver 1.8.137 Kho gửi Trên xe Kho nhận Kho công nợ Hàng đã giao Đơn hàng 1 đơn Kh…" at bounding box center [594, 315] width 1125 height 576
click at [709, 83] on div "Đơn hàng 1 đơn Khối lượng 0 kg Số lượng 1 món Đã thu 350.000 đ Chưa thu 0 đ Lên…" at bounding box center [594, 79] width 1118 height 33
